Goal: Find specific page/section: Find specific page/section

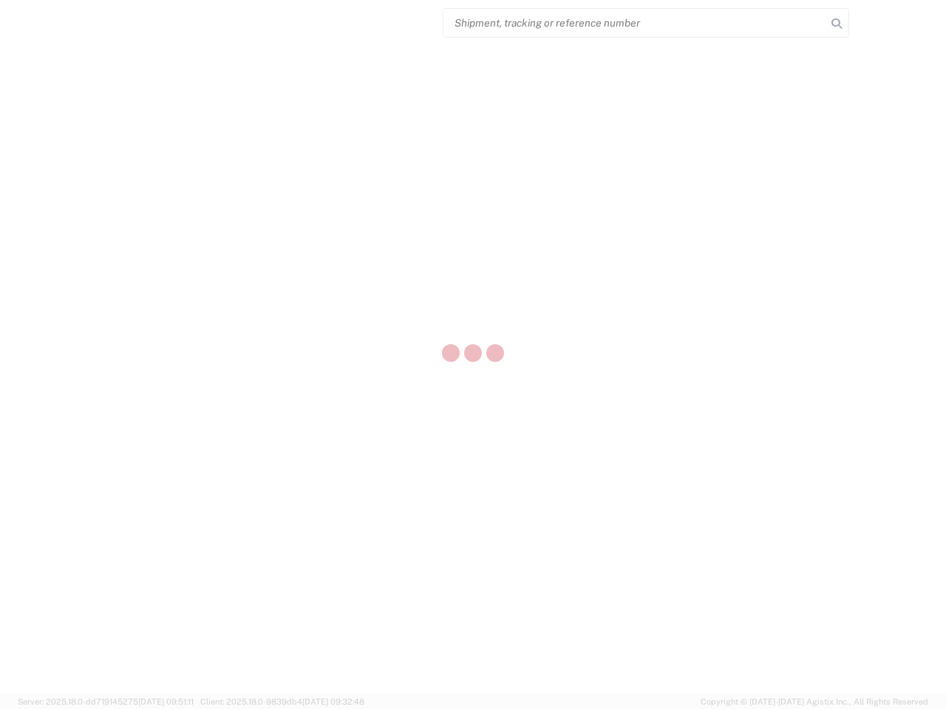
select select "US"
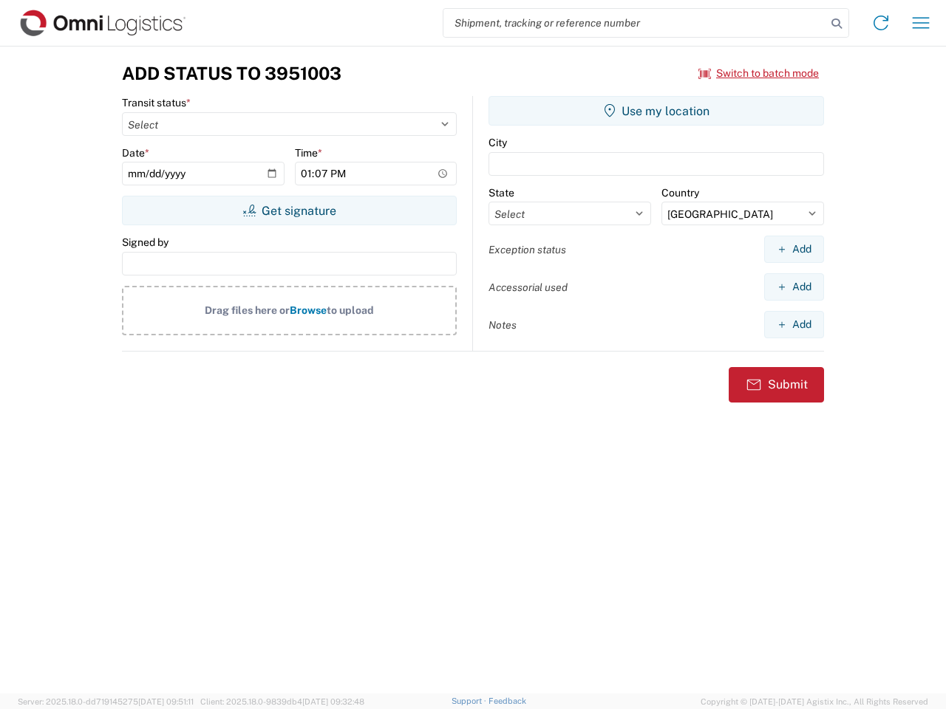
click at [635, 23] on input "search" at bounding box center [634, 23] width 383 height 28
click at [836, 24] on icon at bounding box center [836, 23] width 21 height 21
click at [881, 23] on icon at bounding box center [881, 23] width 24 height 24
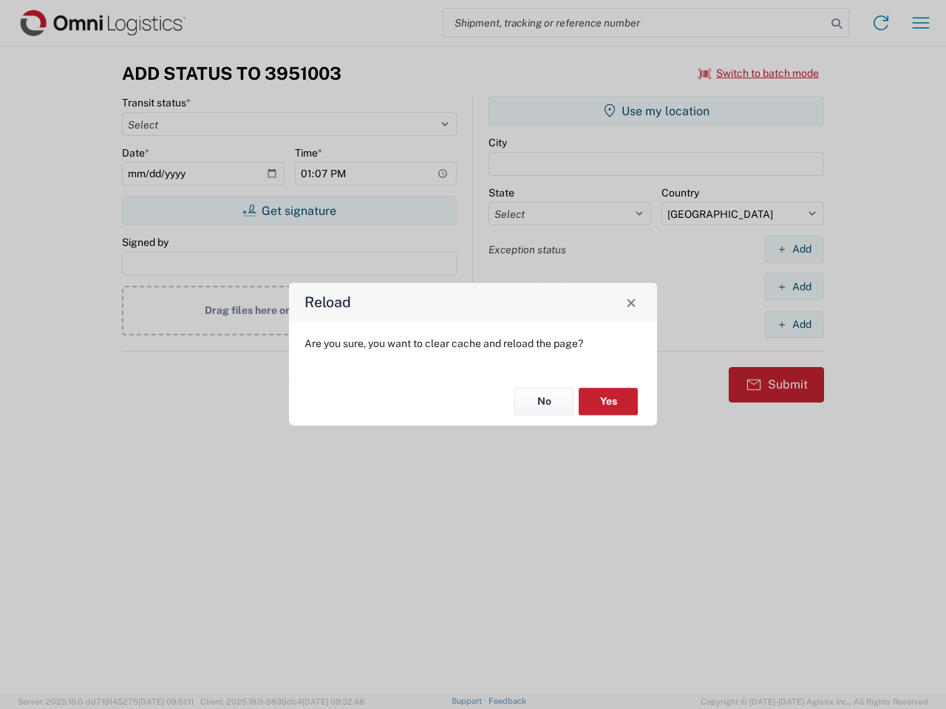
click at [920, 23] on div "Reload Are you sure, you want to clear cache and reload the page? No Yes" at bounding box center [473, 354] width 946 height 709
click at [759, 73] on div "Reload Are you sure, you want to clear cache and reload the page? No Yes" at bounding box center [473, 354] width 946 height 709
click at [289, 211] on div "Reload Are you sure, you want to clear cache and reload the page? No Yes" at bounding box center [473, 354] width 946 height 709
click at [656, 111] on div "Reload Are you sure, you want to clear cache and reload the page? No Yes" at bounding box center [473, 354] width 946 height 709
click at [793, 249] on div "Reload Are you sure, you want to clear cache and reload the page? No Yes" at bounding box center [473, 354] width 946 height 709
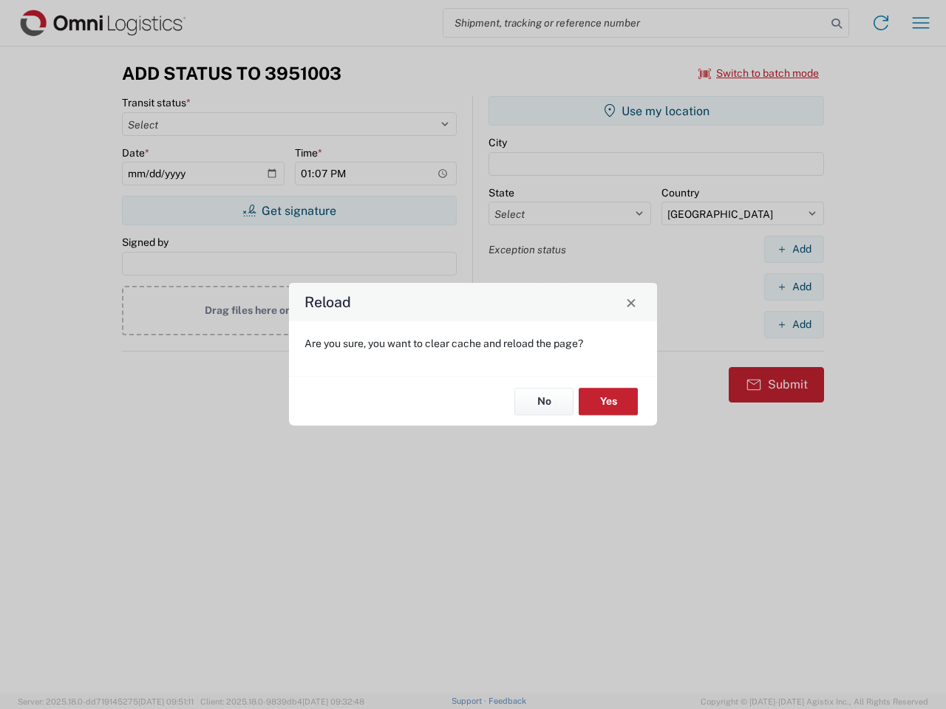
click at [793, 287] on div "Reload Are you sure, you want to clear cache and reload the page? No Yes" at bounding box center [473, 354] width 946 height 709
click at [793, 324] on div "Reload Are you sure, you want to clear cache and reload the page? No Yes" at bounding box center [473, 354] width 946 height 709
